Goal: Task Accomplishment & Management: Manage account settings

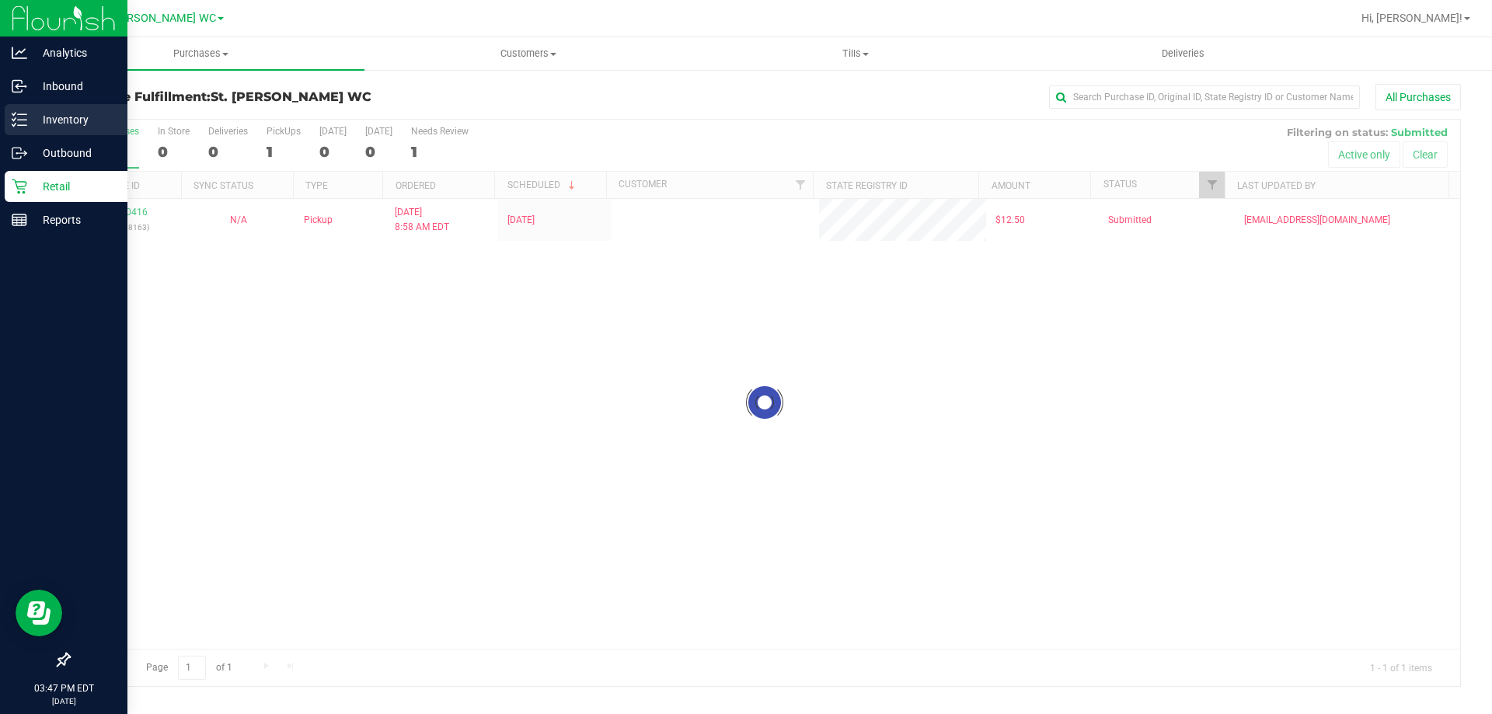
click at [29, 121] on p "Inventory" at bounding box center [73, 119] width 93 height 19
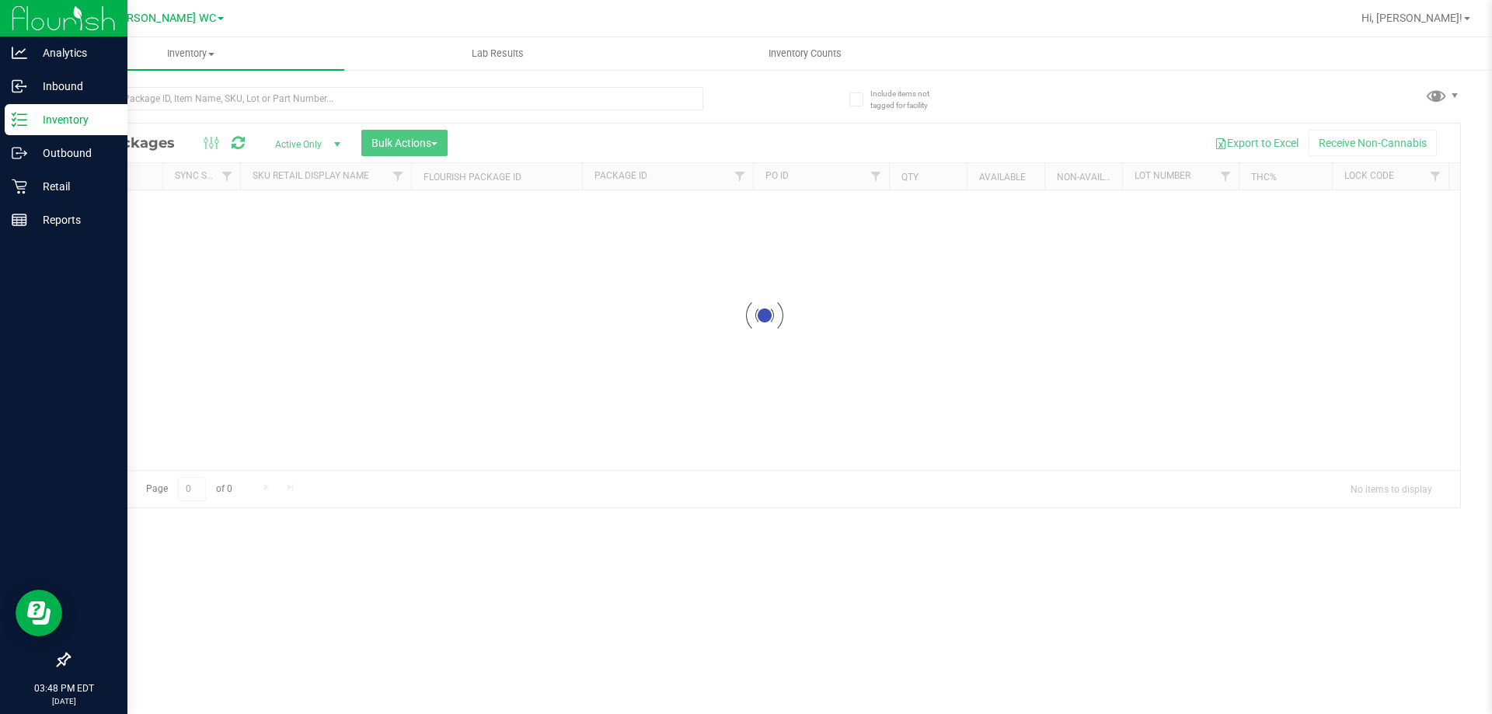
click at [294, 117] on div at bounding box center [385, 105] width 635 height 36
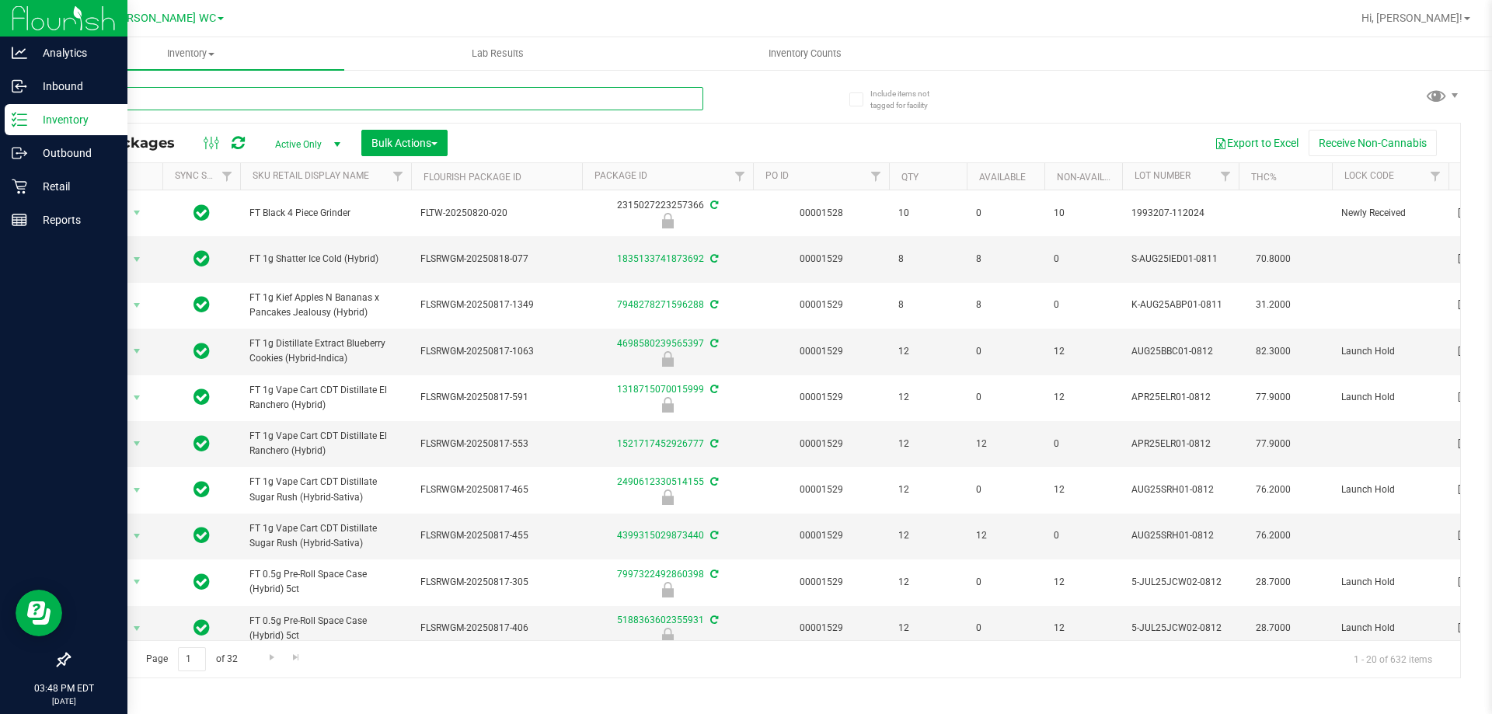
click at [282, 98] on input "text" at bounding box center [385, 98] width 635 height 23
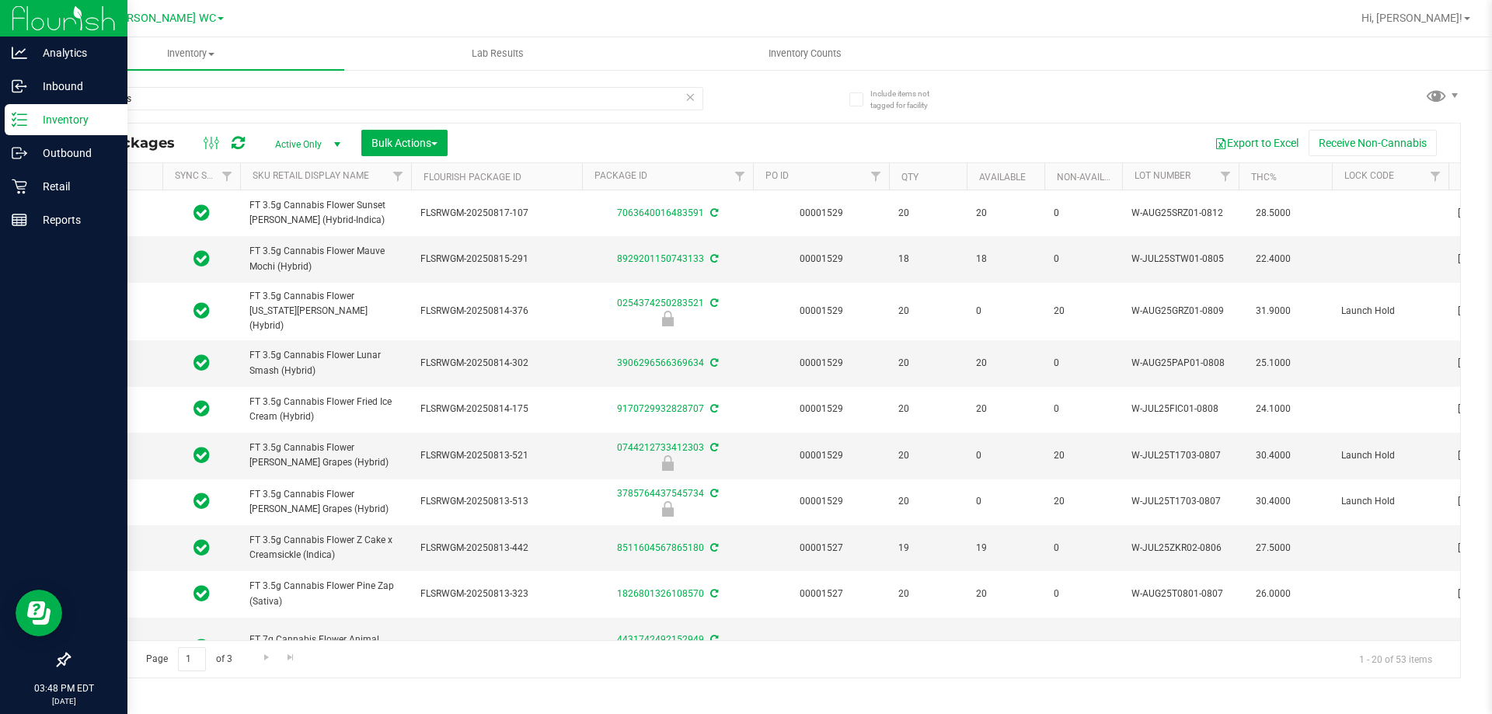
click at [297, 248] on span "FT 3.5g Cannabis Flower Mauve Mochi (Hybrid)" at bounding box center [325, 259] width 152 height 30
click at [280, 102] on input "cannabis" at bounding box center [385, 98] width 635 height 23
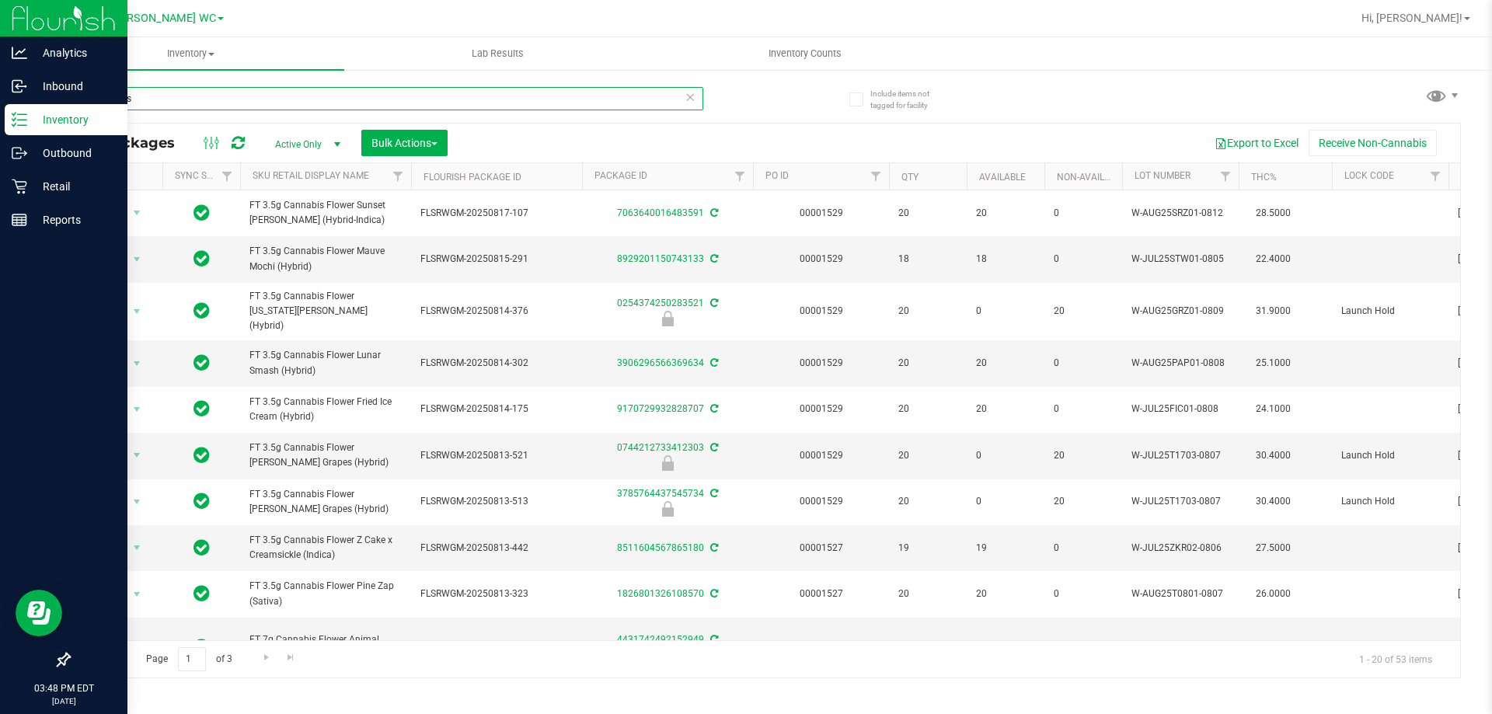
paste input "FT 3.5g Cannabis Flower Mauve Mochi (Hybrid)"
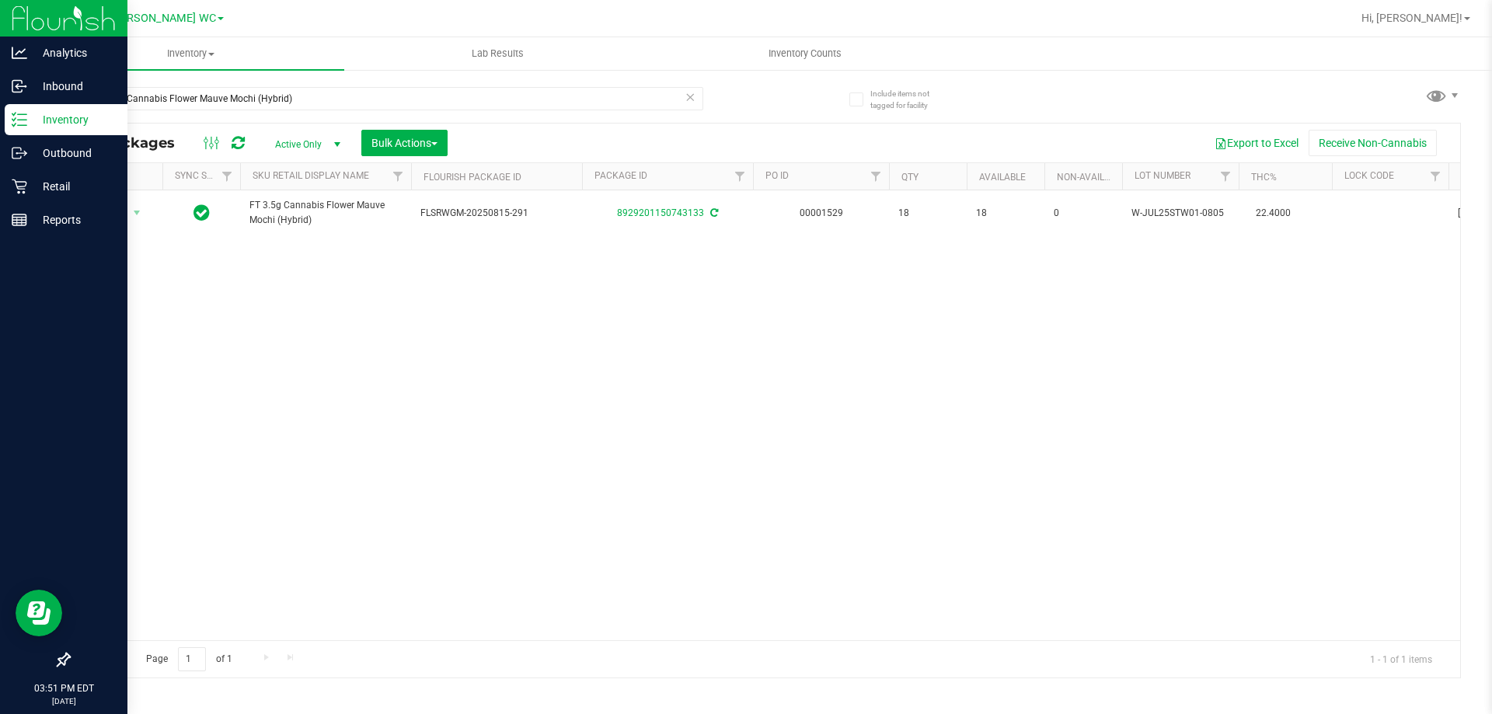
click at [389, 403] on div "Action Action Adjust qty Create package Edit attributes Global inventory Locate…" at bounding box center [764, 415] width 1391 height 450
click at [140, 103] on input "FT 3.5g Cannabis Flower Mauve Mochi (Hybrid)" at bounding box center [385, 98] width 635 height 23
click at [137, 97] on input "FT 3.5g Cannabis Flower Mauve Mochi (Hybrid)" at bounding box center [385, 98] width 635 height 23
click at [141, 96] on input "FT 3.5g Cannabis Flower Mauve Mochi (Hybrid)" at bounding box center [385, 98] width 635 height 23
click at [143, 97] on input "FT 3.5g Cannabis Flower Mauve Mochi (Hybrid)" at bounding box center [385, 98] width 635 height 23
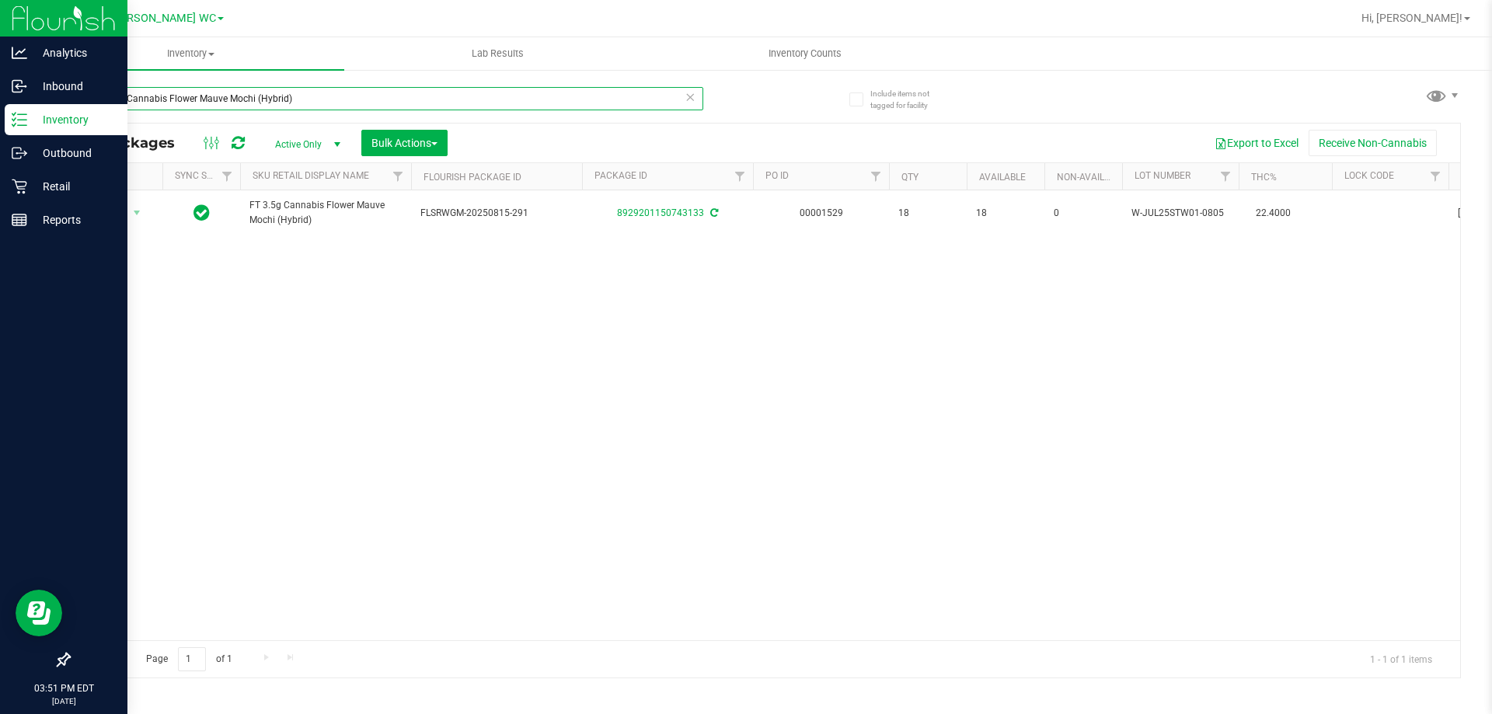
click at [394, 96] on input "FT 3.5g Cannabis Flower Mauve Mochi (Hybrid)" at bounding box center [385, 98] width 635 height 23
click at [399, 94] on input "FT 3.5g Cannabis Flower Mauve Mochi (Hybrid)" at bounding box center [385, 98] width 635 height 23
click at [393, 93] on input "FT 3.5g Cannabis Flower Mauve Mochi (Hybrid)" at bounding box center [385, 98] width 635 height 23
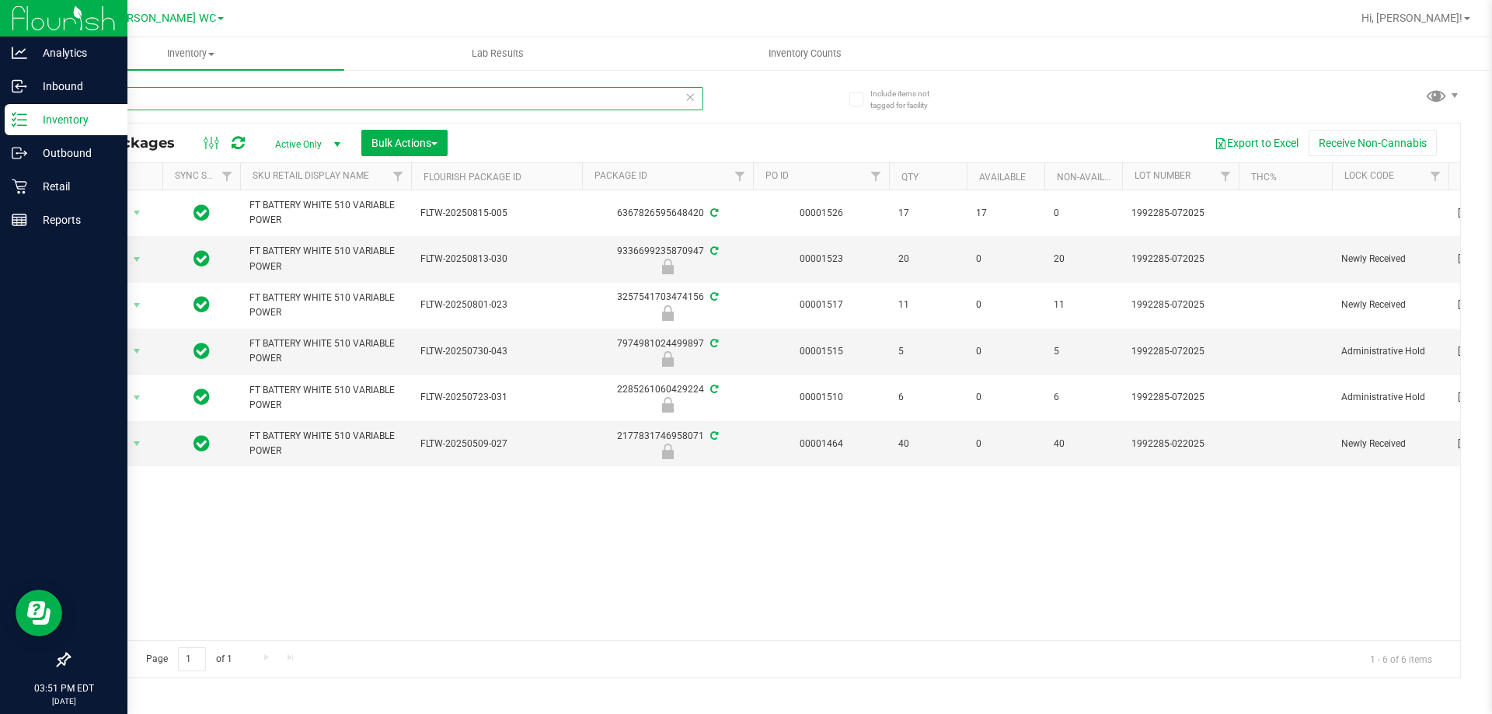
type input "variable"
click at [19, 193] on icon at bounding box center [19, 186] width 15 height 15
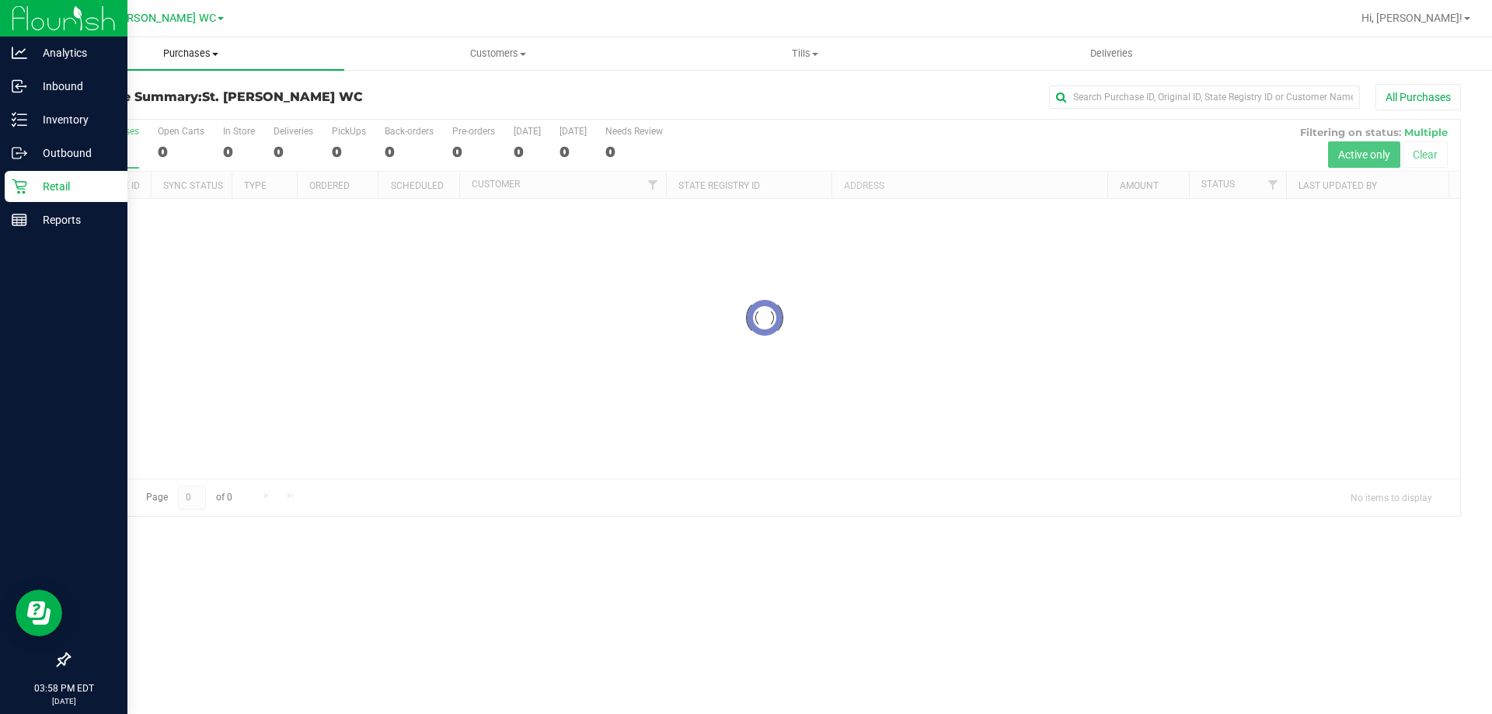
click at [256, 55] on span "Purchases" at bounding box center [190, 54] width 307 height 14
click at [233, 114] on li "Fulfillment" at bounding box center [190, 112] width 307 height 19
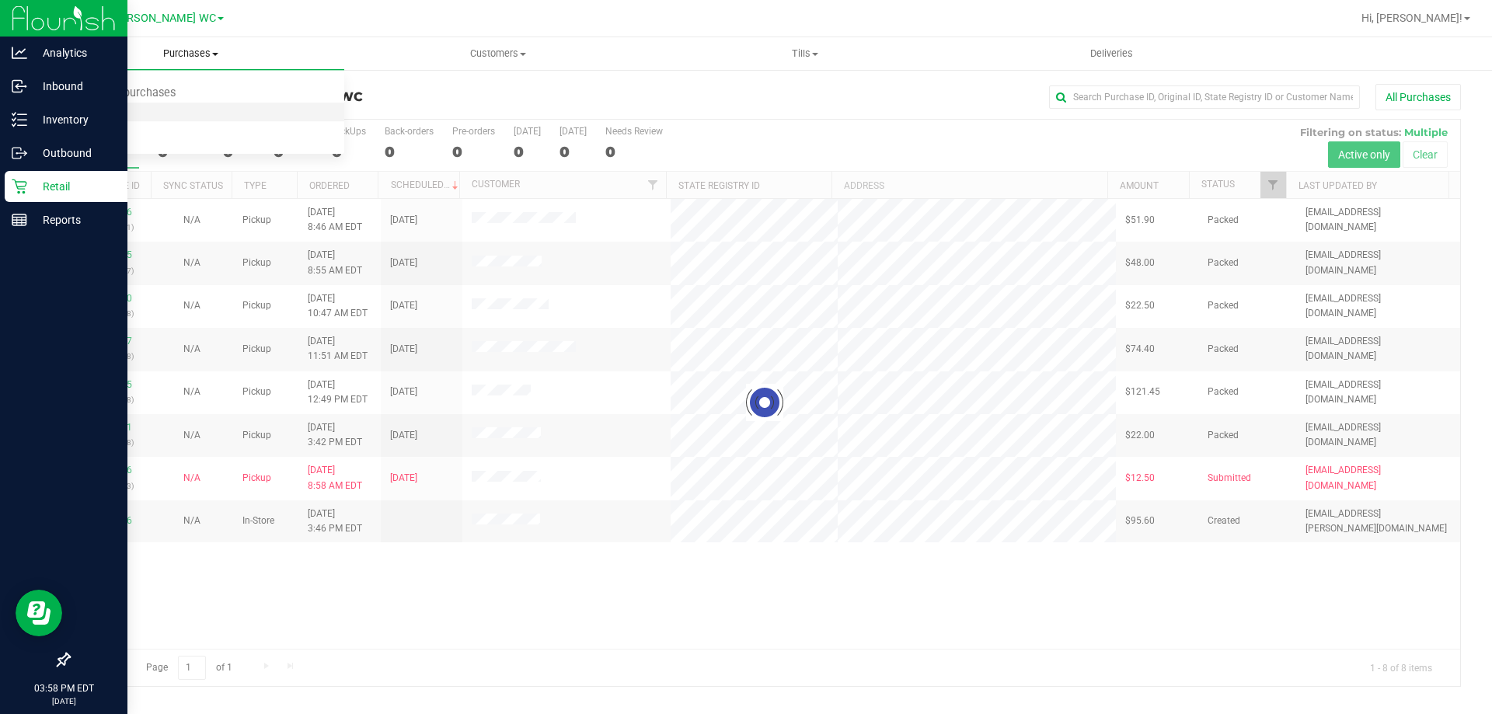
click at [256, 110] on li "Fulfillment" at bounding box center [190, 112] width 307 height 19
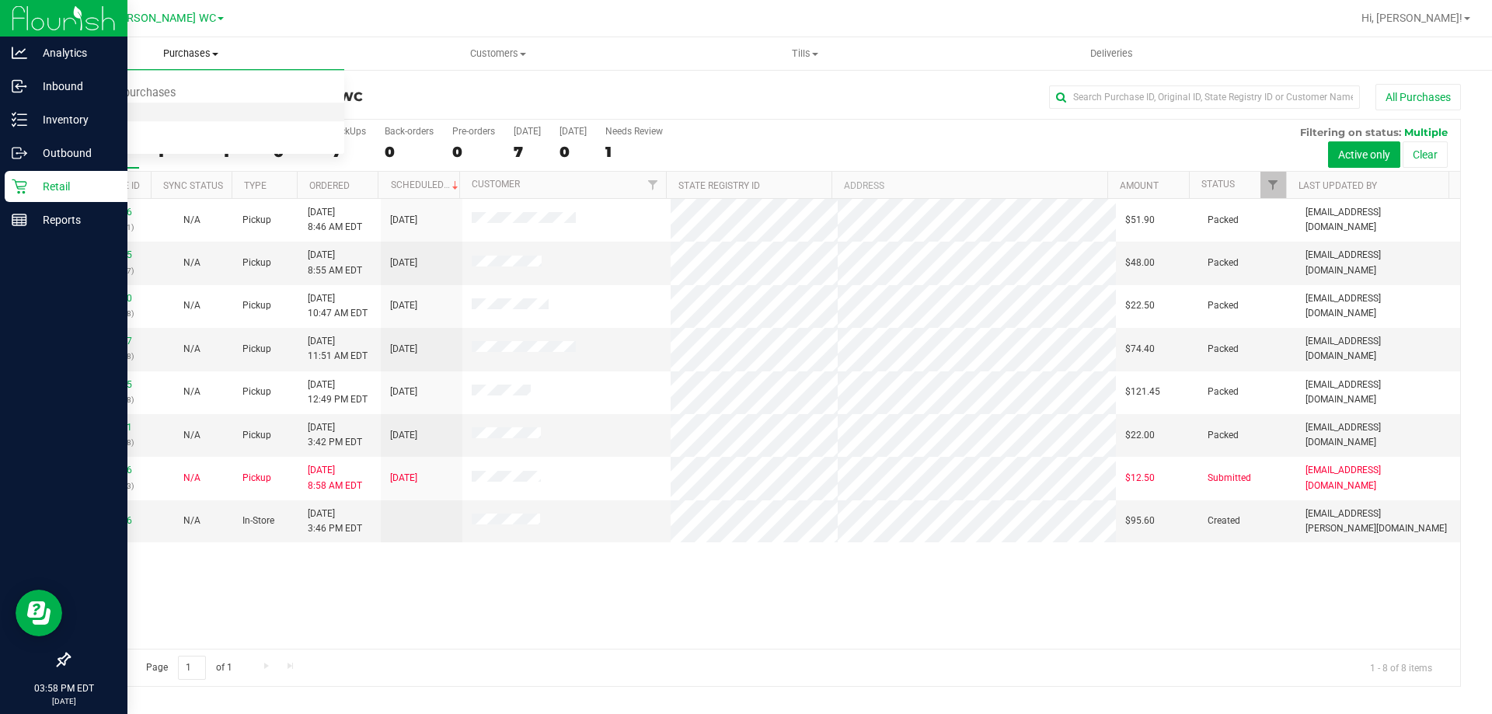
click at [277, 111] on li "Fulfillment" at bounding box center [190, 112] width 307 height 19
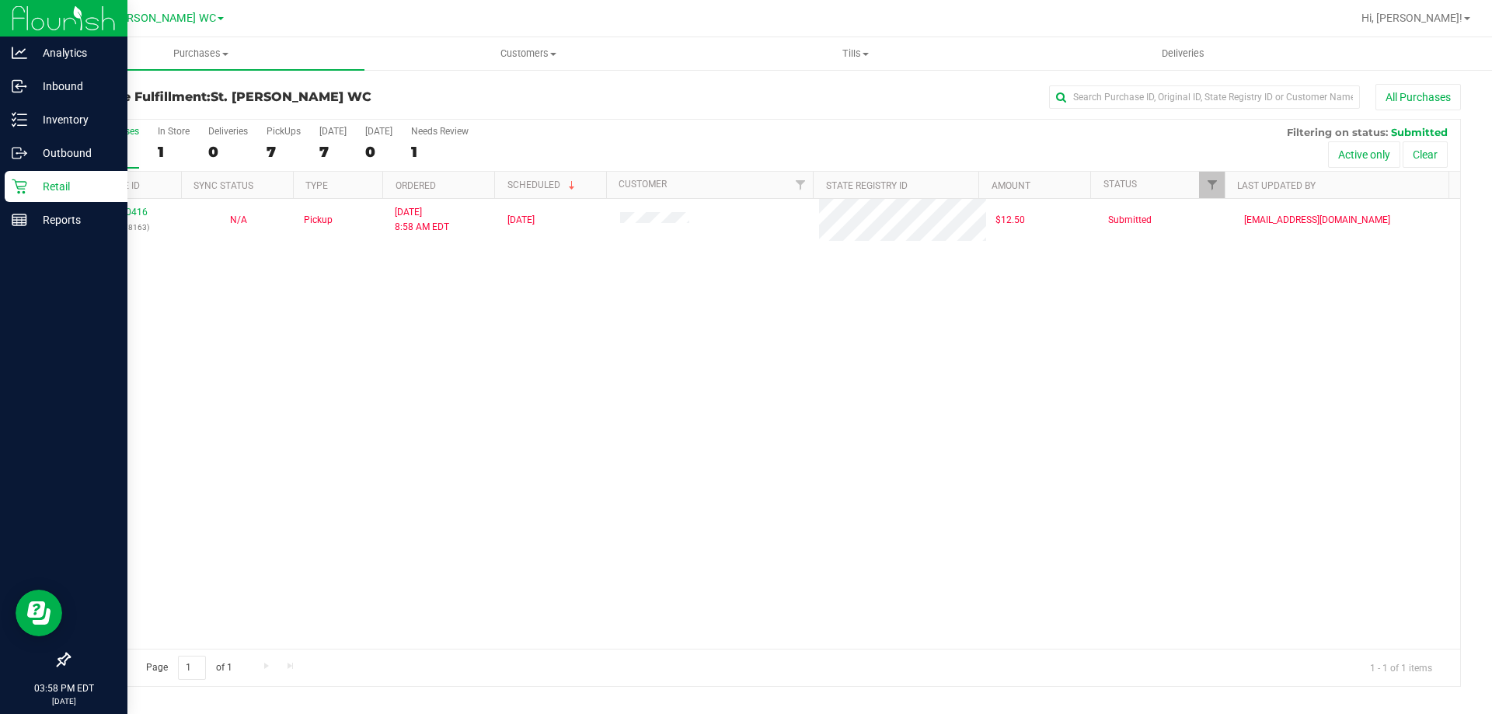
click at [330, 396] on div "11820416 (316278163) N/A Pickup [DATE] 8:58 AM EDT 8/20/2025 $12.50 Submitted […" at bounding box center [764, 424] width 1391 height 450
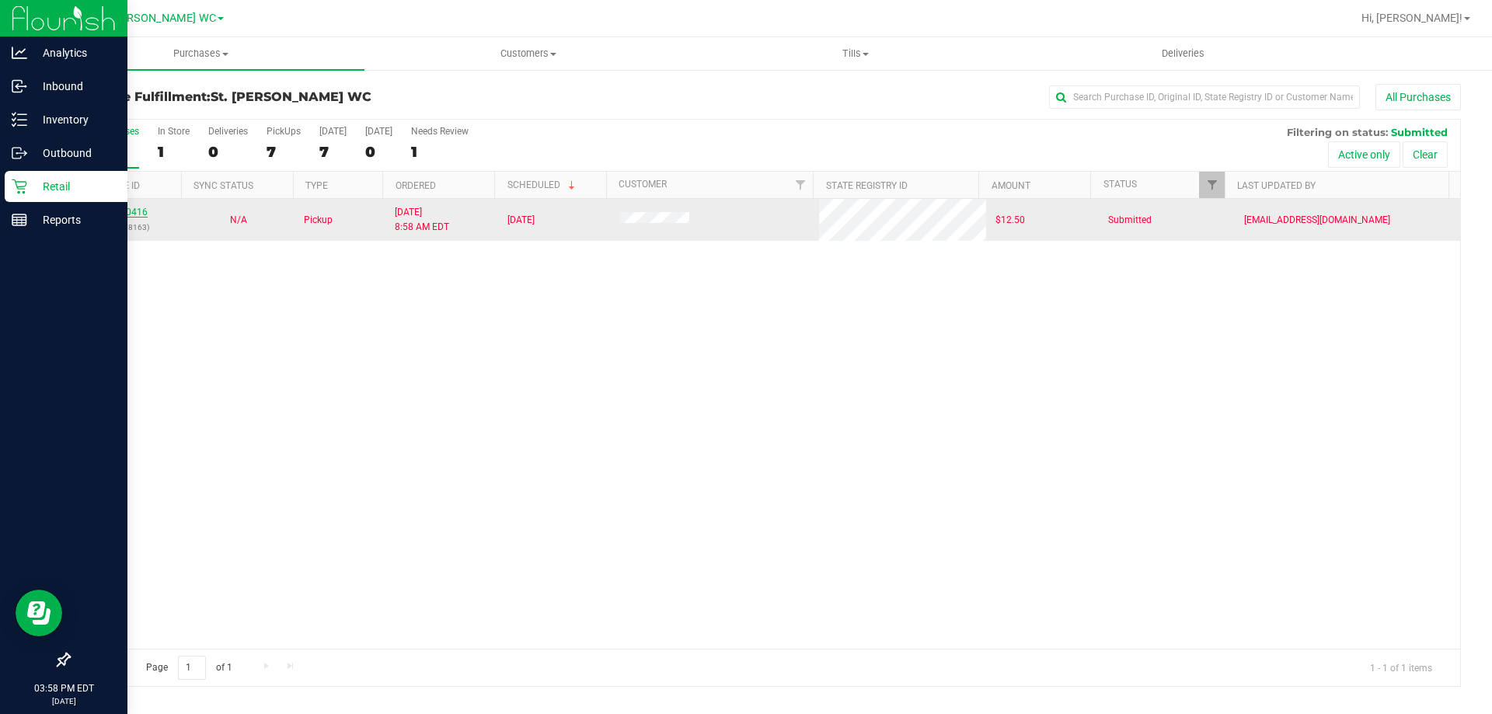
click at [145, 212] on link "11820416" at bounding box center [126, 212] width 44 height 11
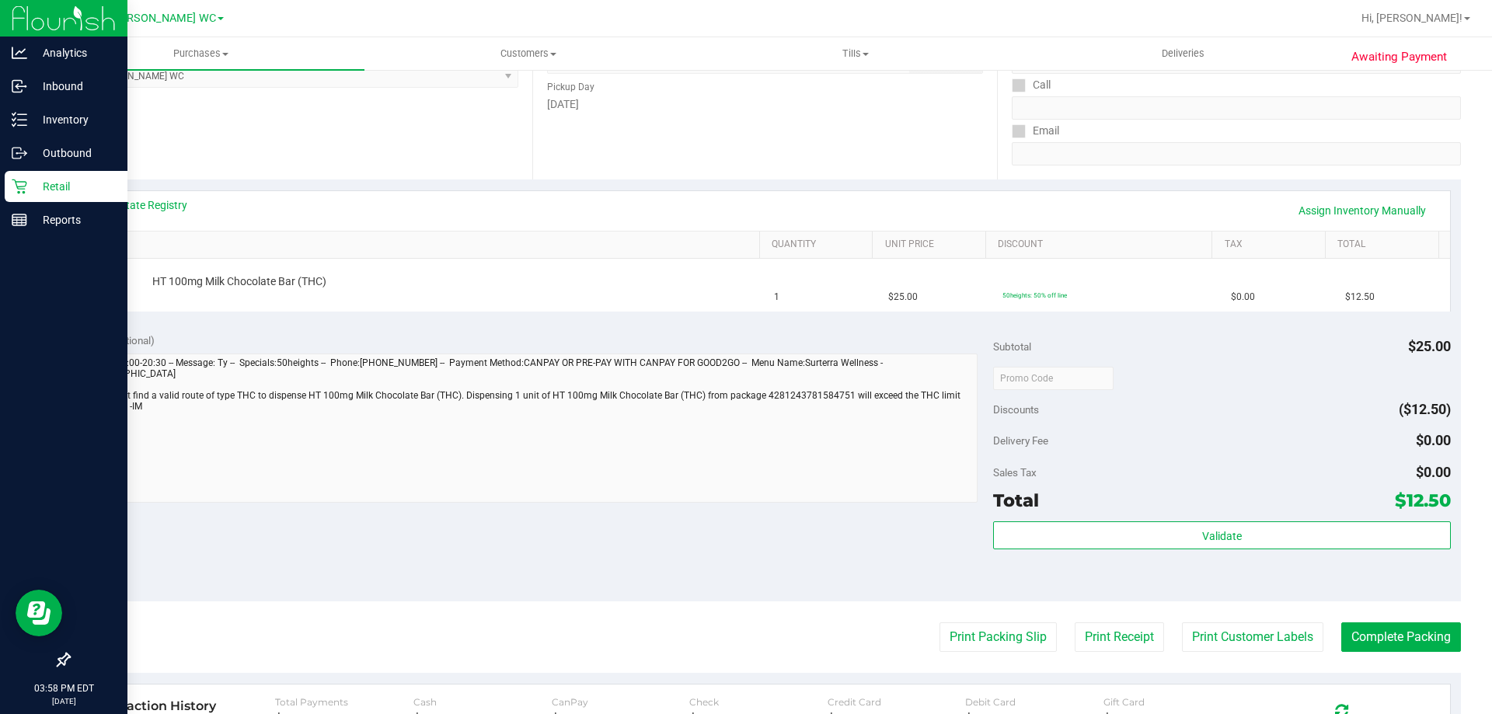
scroll to position [241, 0]
click at [162, 201] on link "View State Registry" at bounding box center [140, 204] width 93 height 16
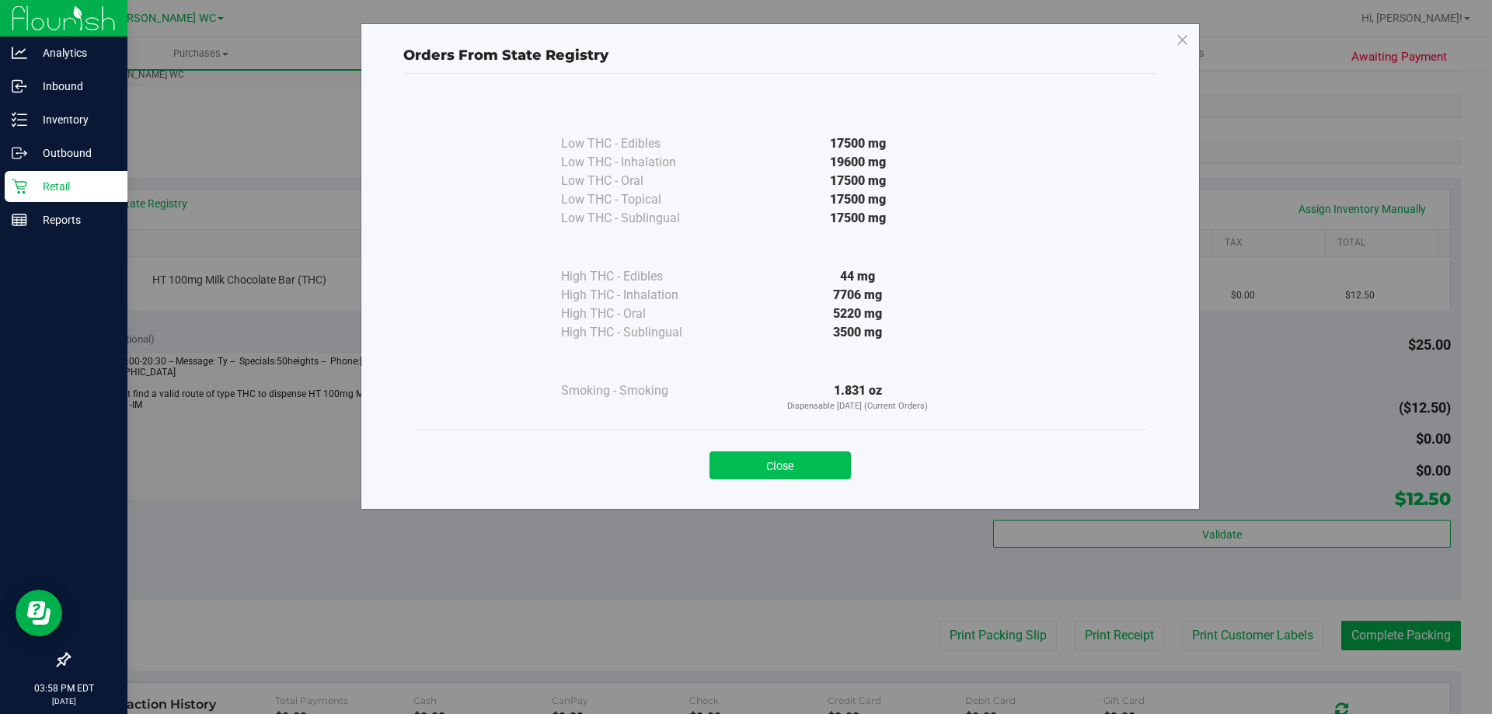
click at [793, 471] on button "Close" at bounding box center [779, 465] width 141 height 28
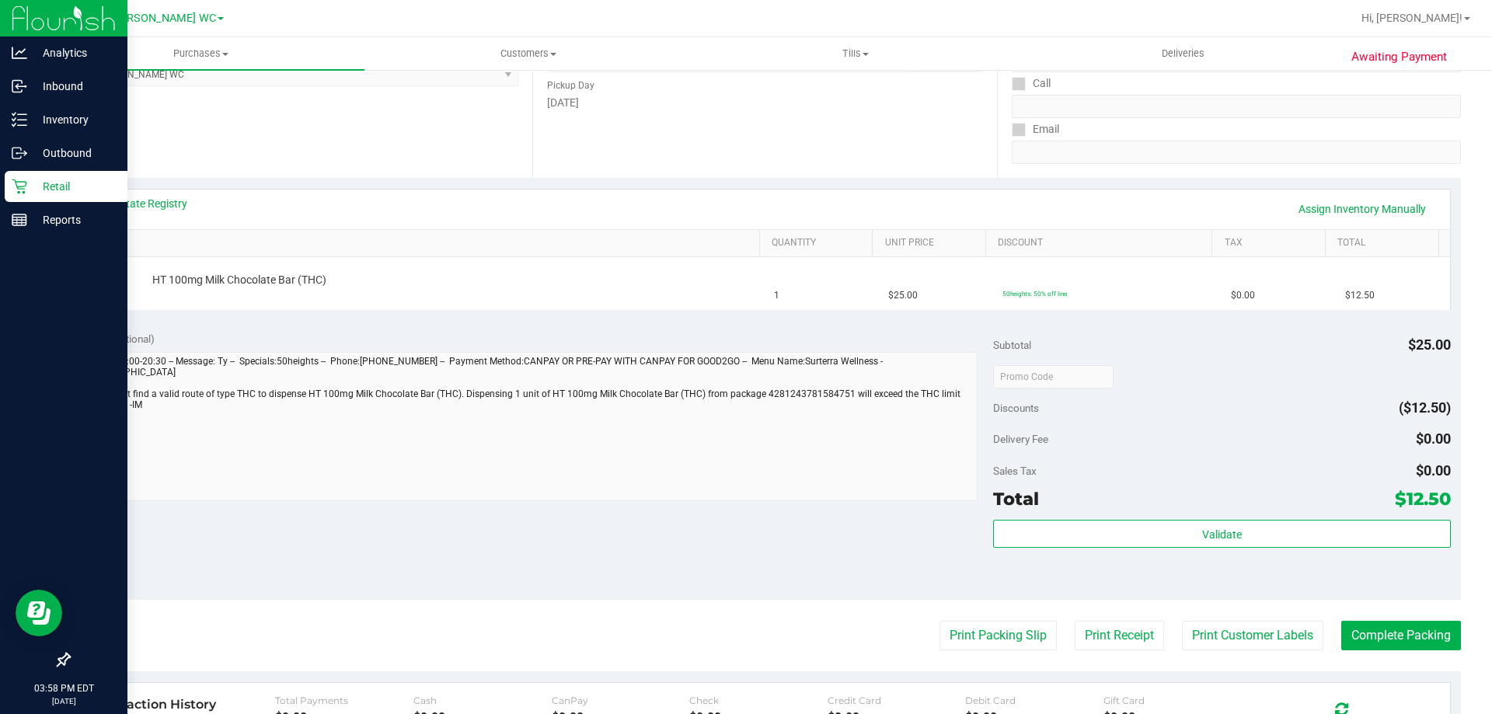
click at [17, 187] on icon at bounding box center [19, 186] width 15 height 15
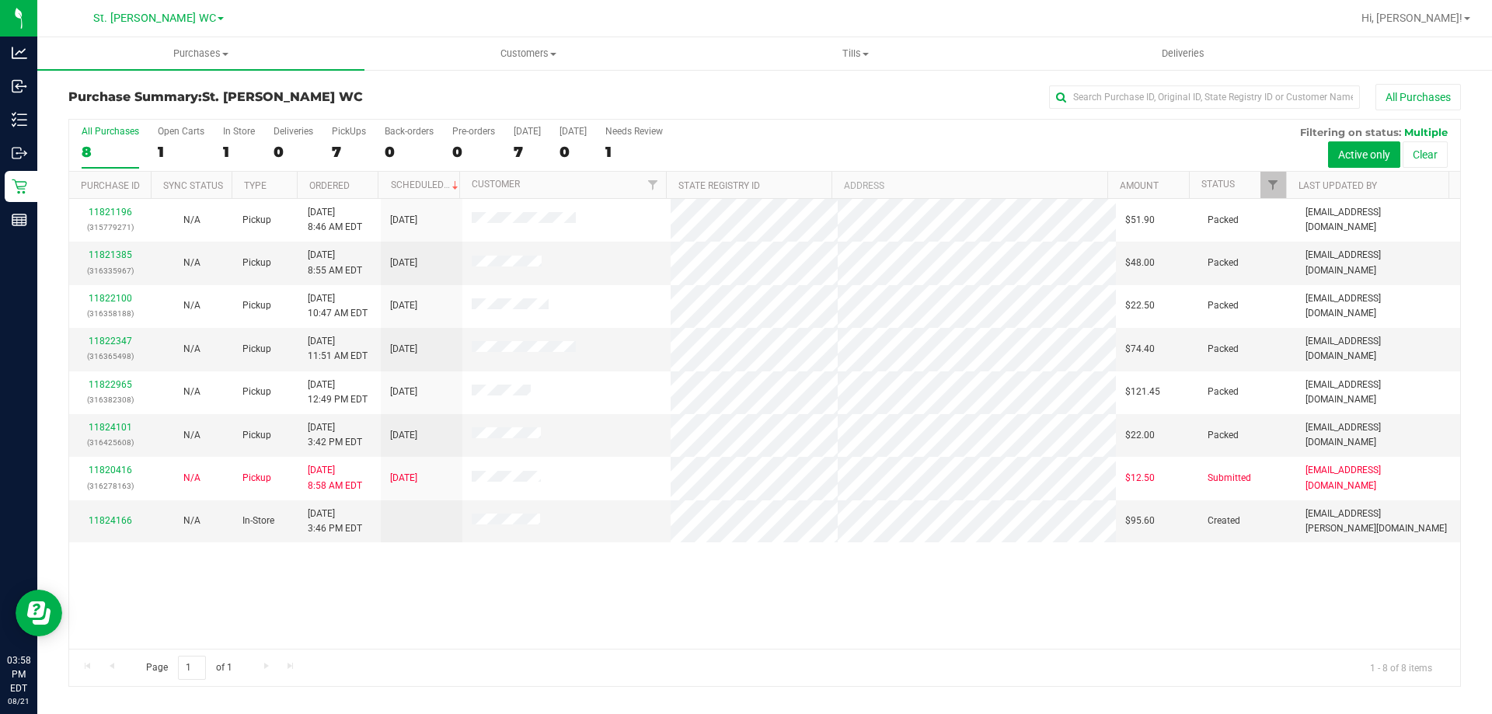
click at [638, 680] on div "Page 1 of 1 1 - 8 of 8 items" at bounding box center [764, 667] width 1391 height 37
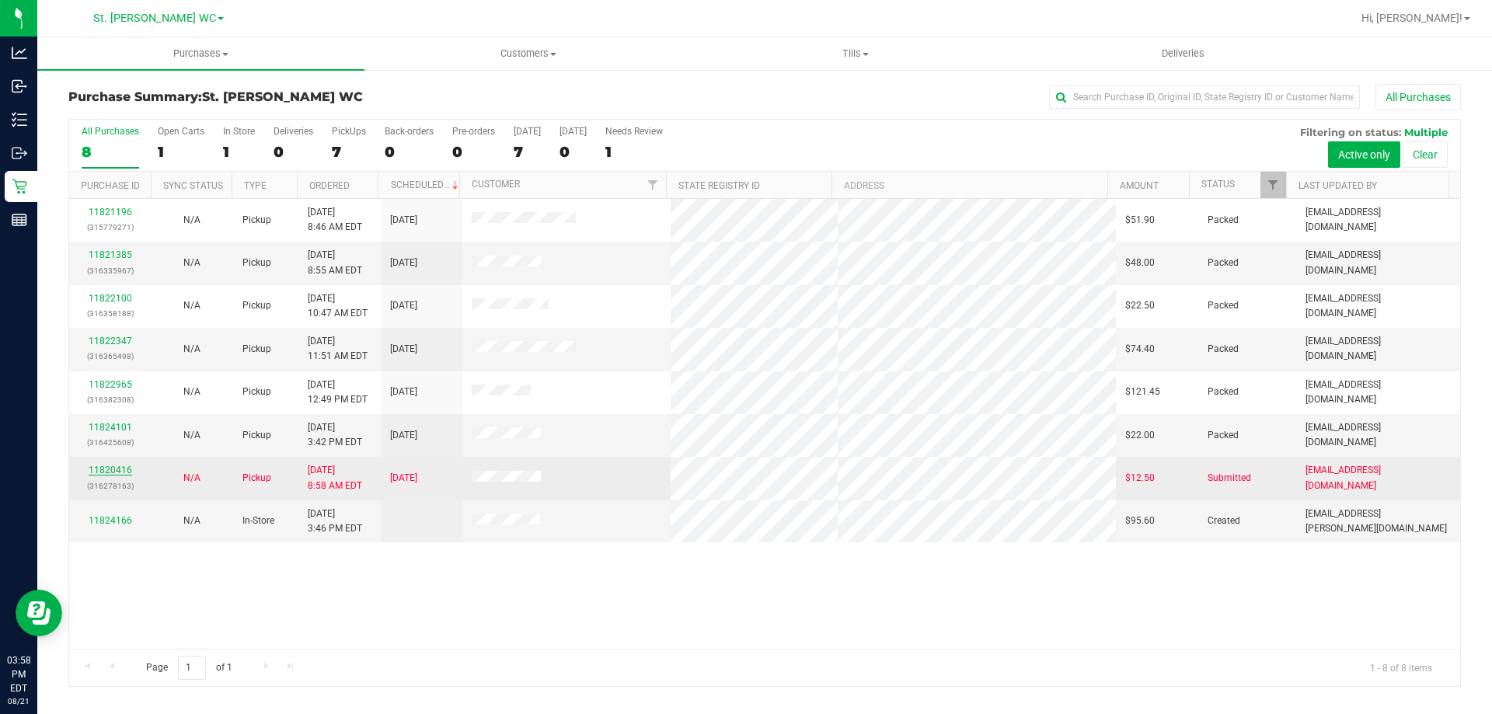
click at [127, 467] on link "11820416" at bounding box center [111, 470] width 44 height 11
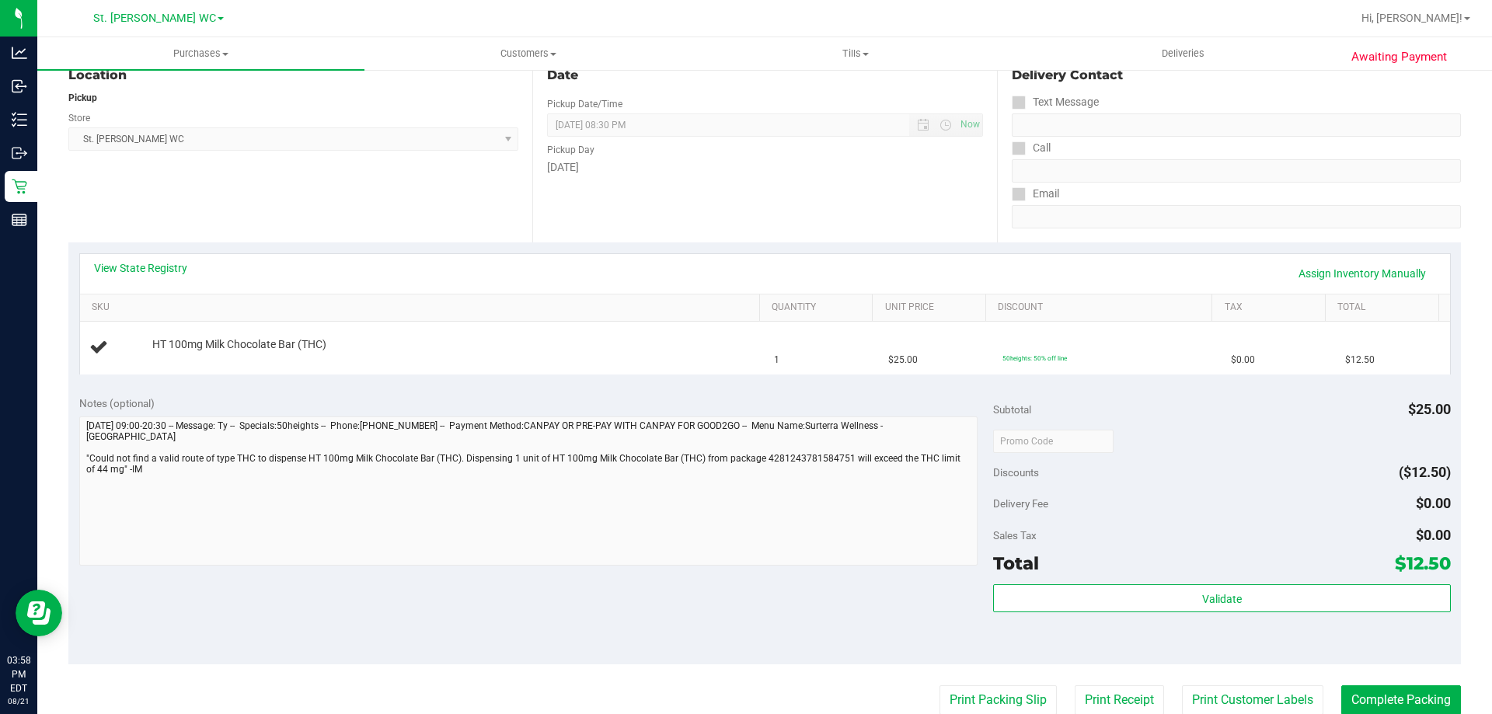
scroll to position [182, 0]
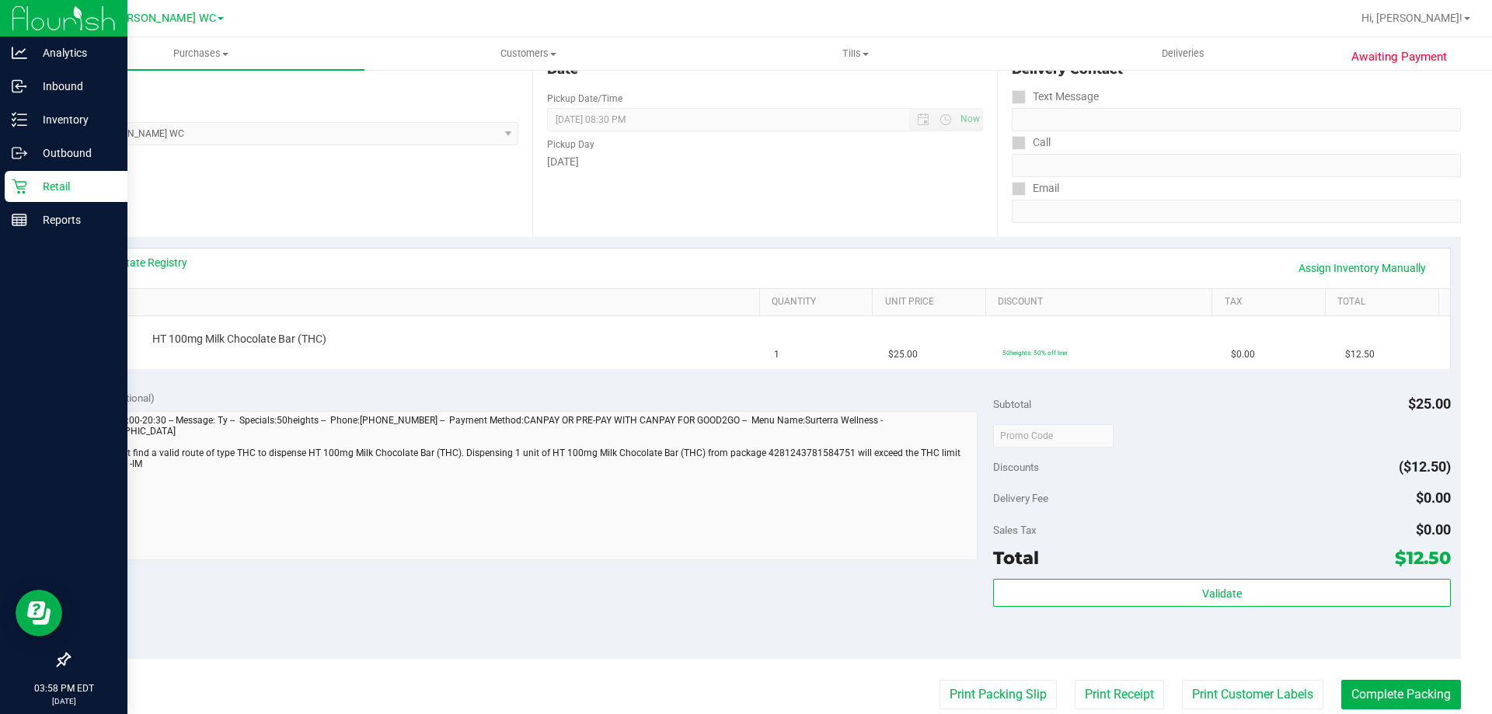
click at [23, 197] on div "Retail" at bounding box center [66, 186] width 123 height 31
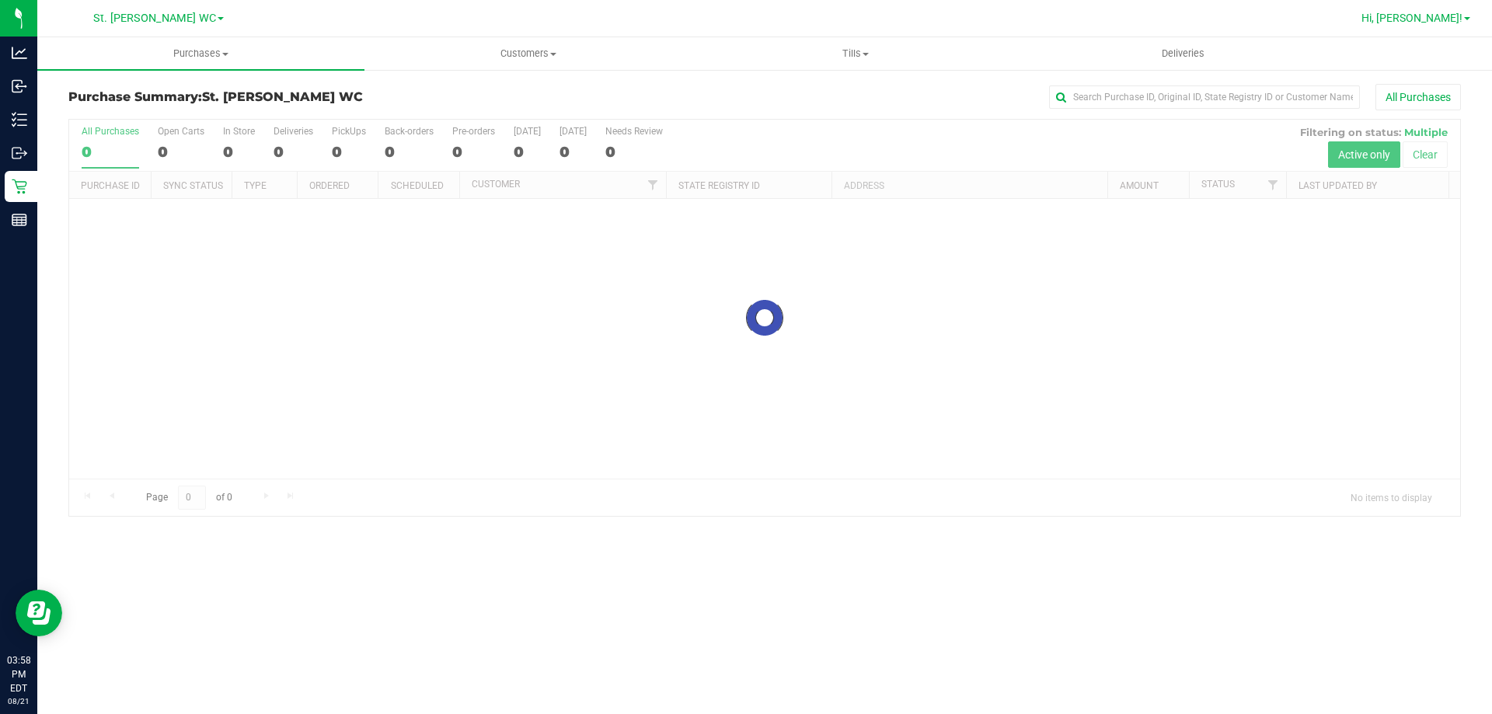
click at [1453, 22] on span "Hi, [PERSON_NAME]!" at bounding box center [1411, 18] width 101 height 12
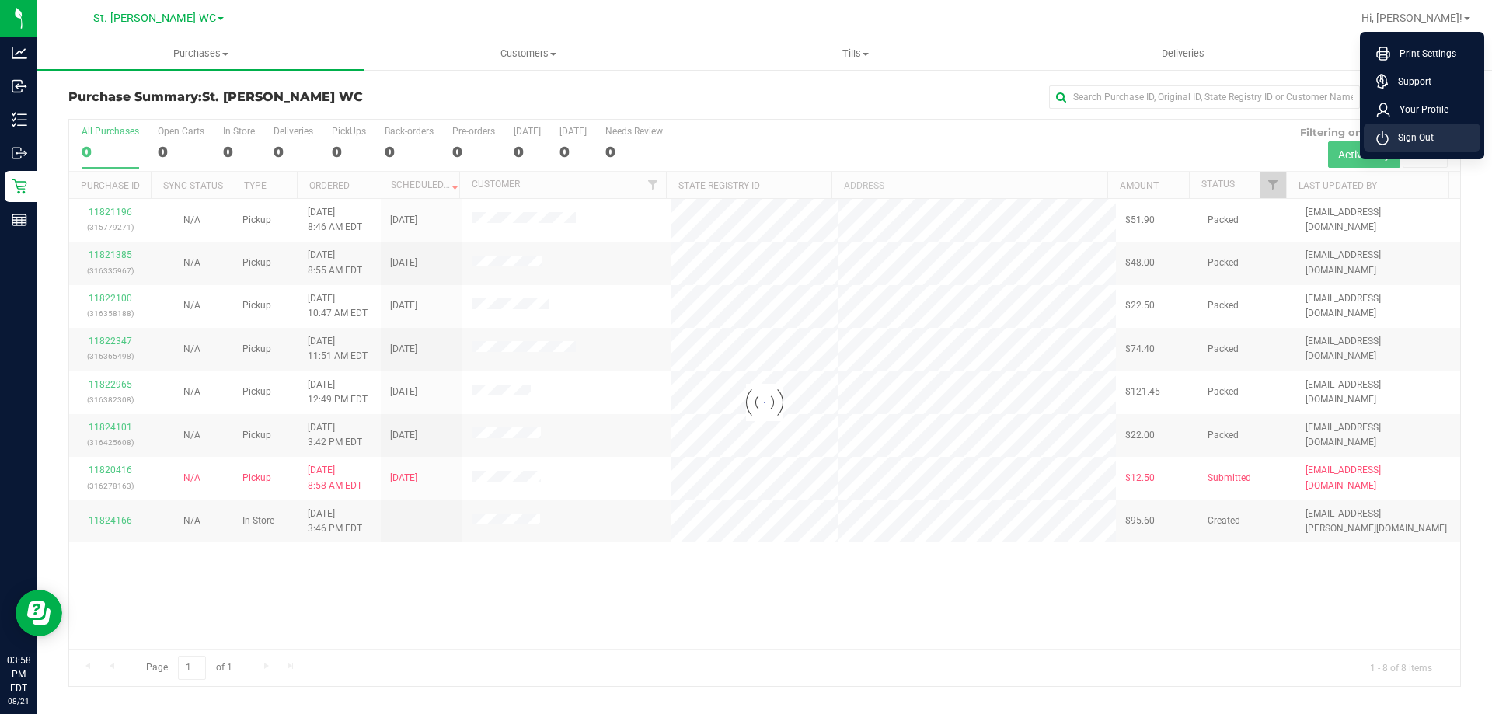
click at [1419, 138] on span "Sign Out" at bounding box center [1410, 138] width 45 height 16
